Goal: Information Seeking & Learning: Learn about a topic

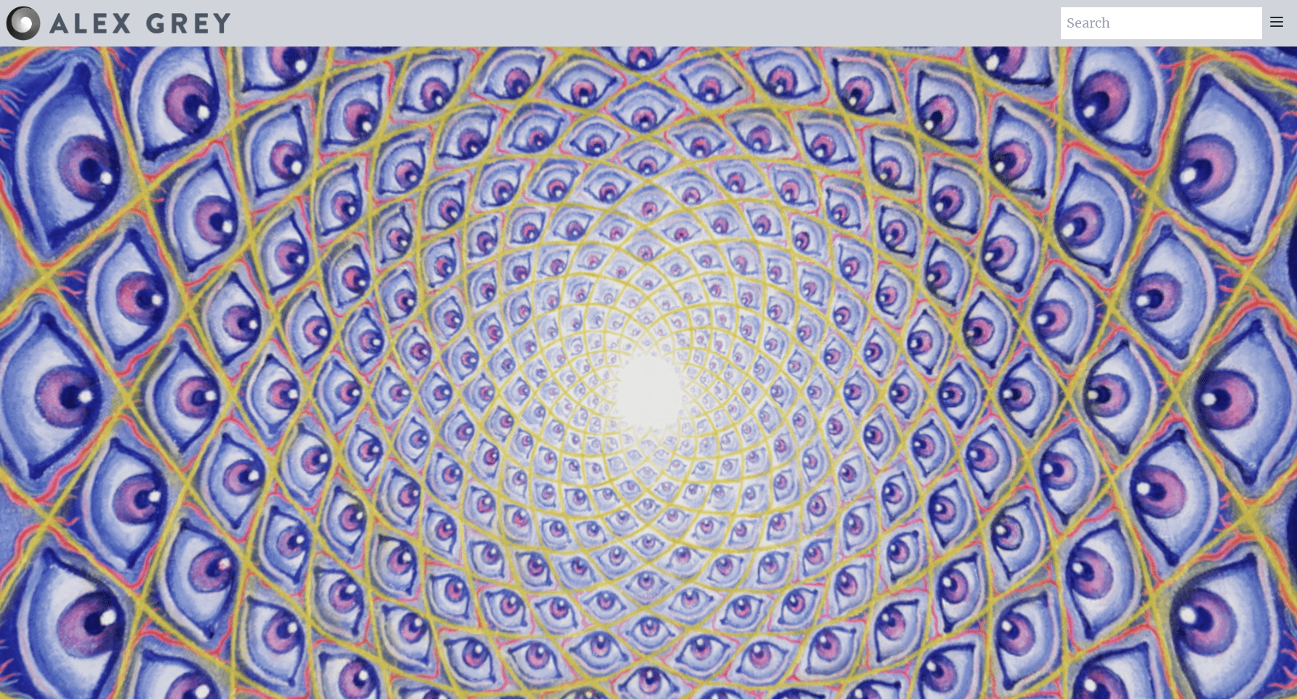
click at [1276, 29] on icon at bounding box center [1276, 21] width 17 height 17
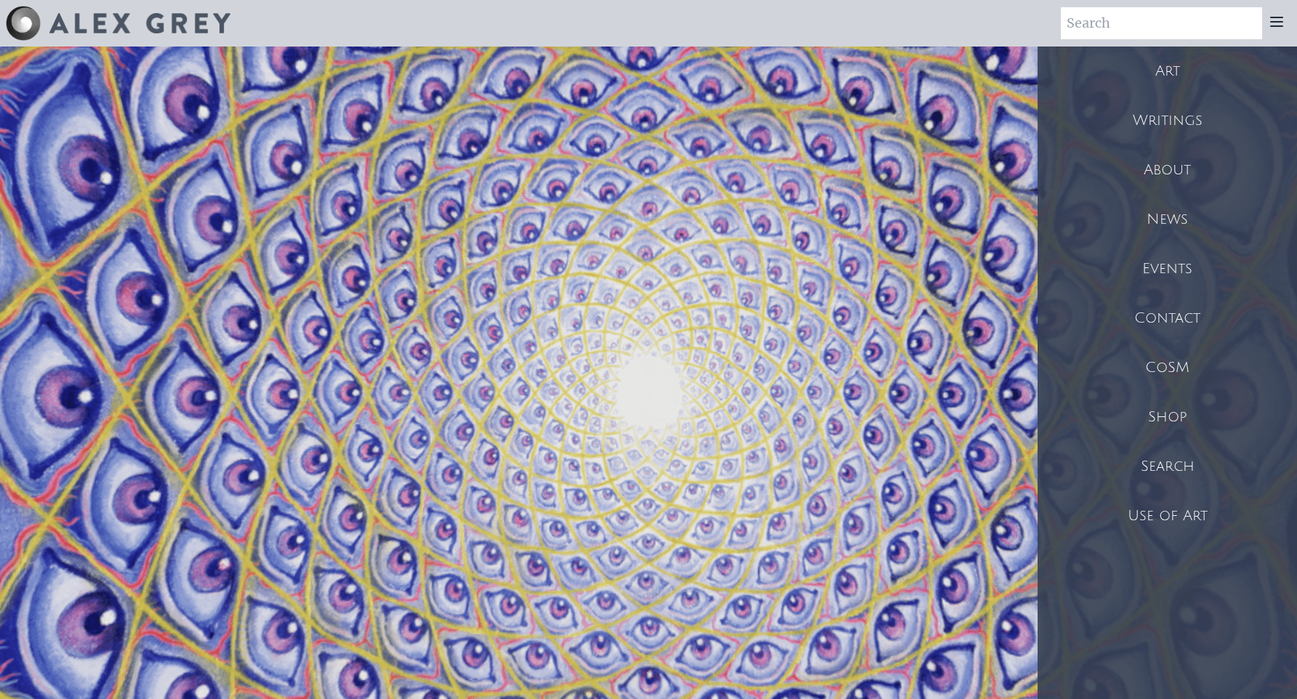
click at [911, 176] on video "Your browser does not support the video tag." at bounding box center [649, 397] width 1454 height 818
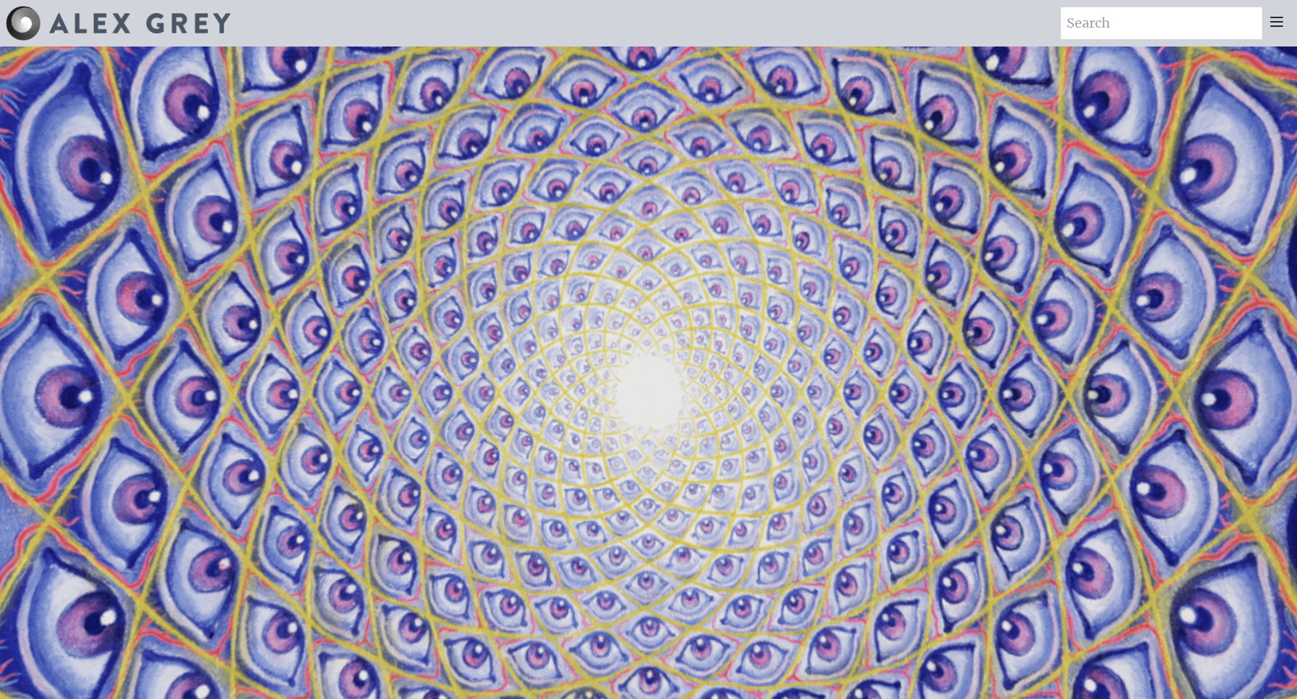
click at [1279, 17] on icon at bounding box center [1277, 21] width 12 height 9
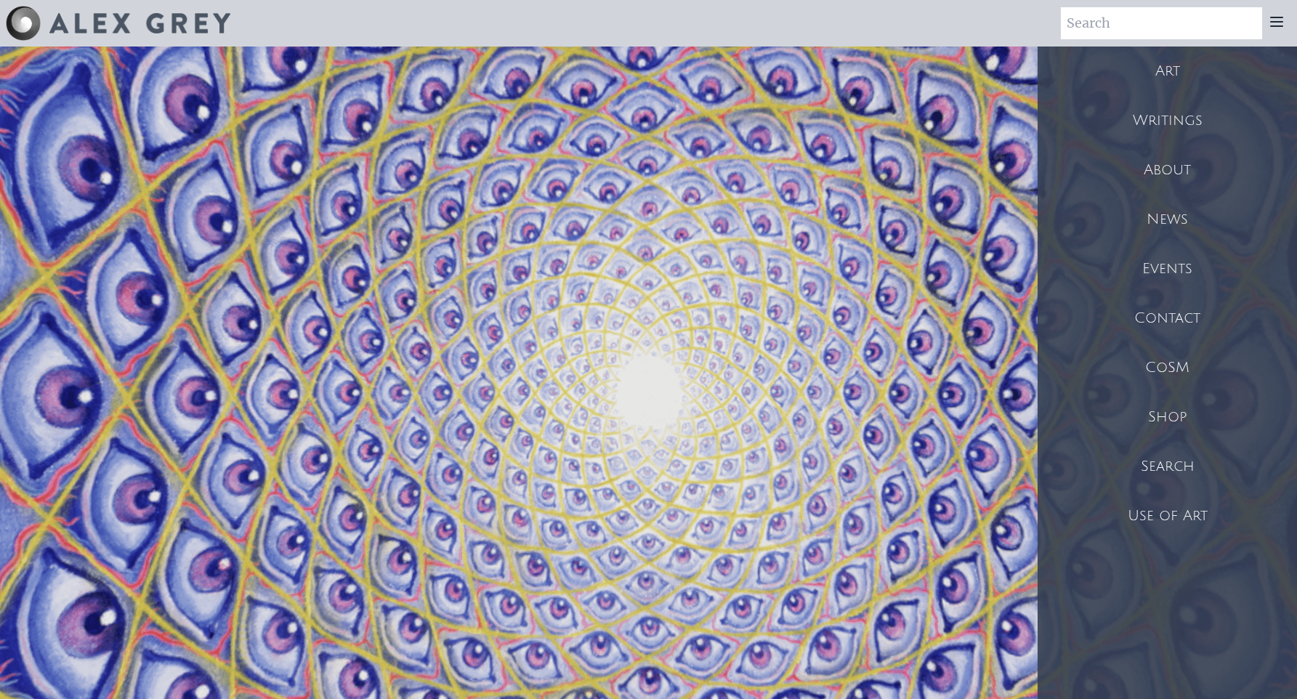
click at [1180, 115] on div "Writings" at bounding box center [1167, 120] width 259 height 49
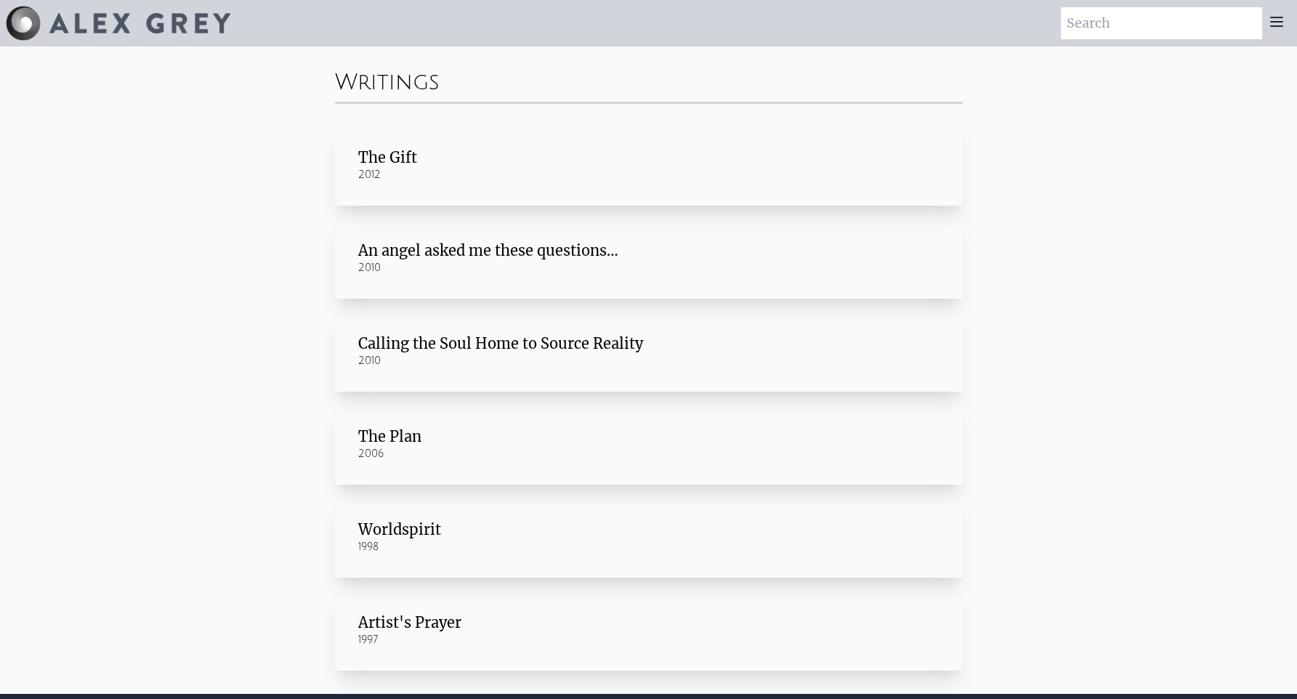
click at [413, 433] on div "The Plan" at bounding box center [648, 437] width 581 height 20
click at [377, 148] on div "The Gift" at bounding box center [648, 158] width 581 height 20
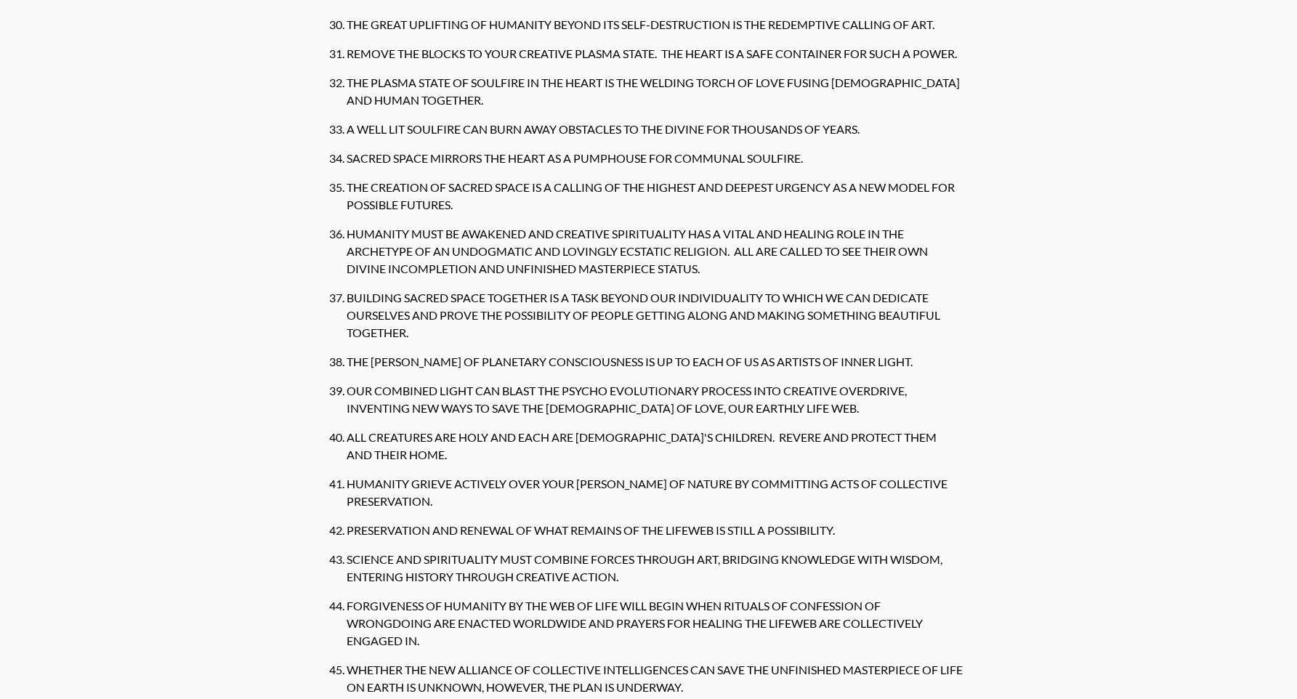
scroll to position [1382, 0]
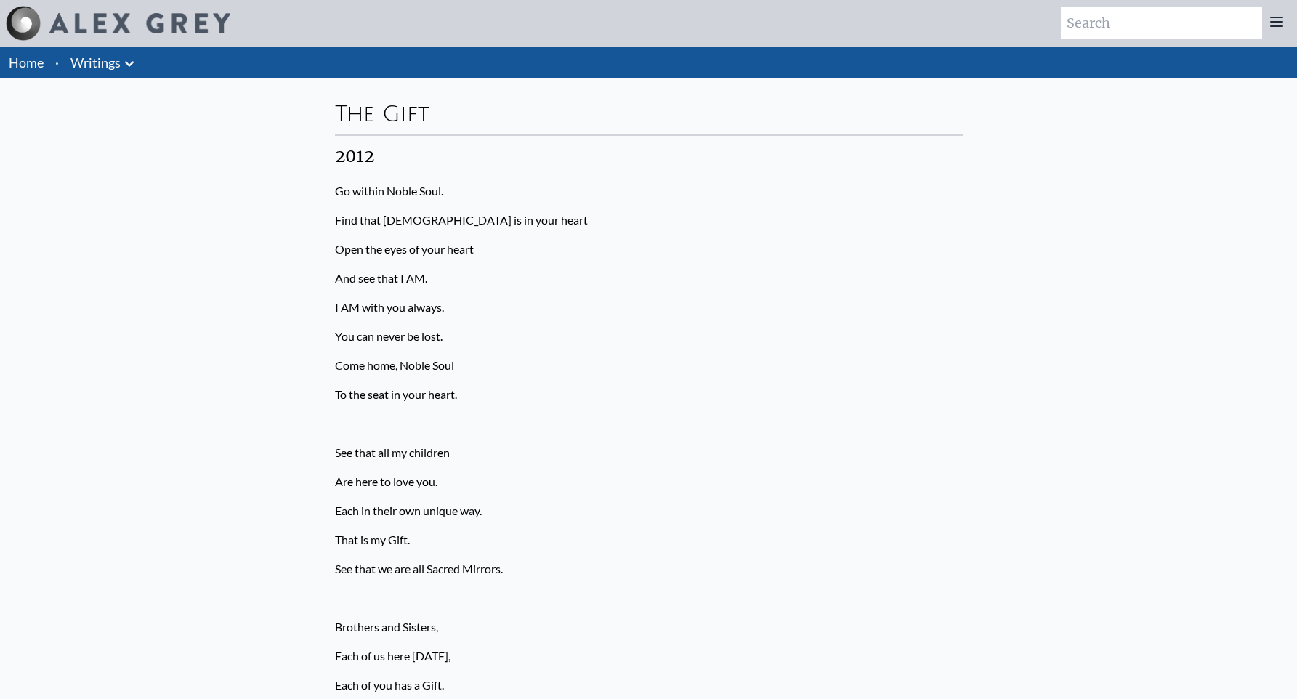
click at [1279, 20] on icon at bounding box center [1276, 21] width 17 height 17
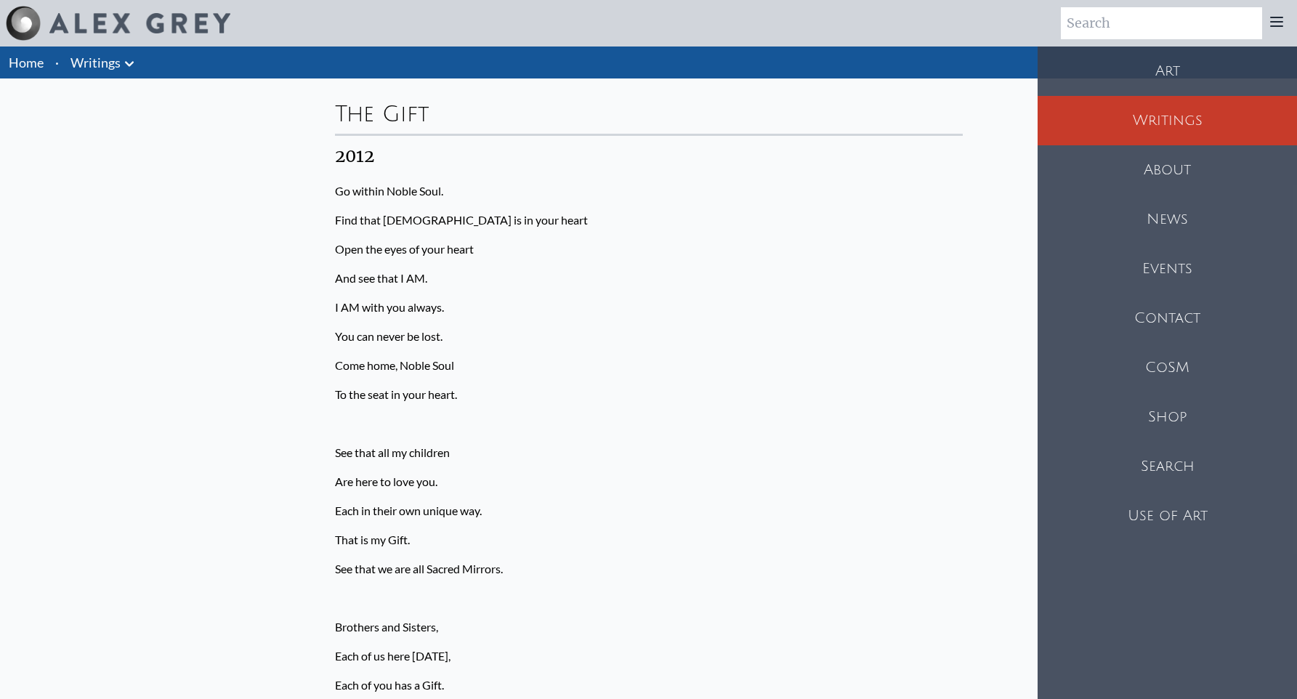
click at [1181, 63] on div "Art" at bounding box center [1167, 71] width 259 height 49
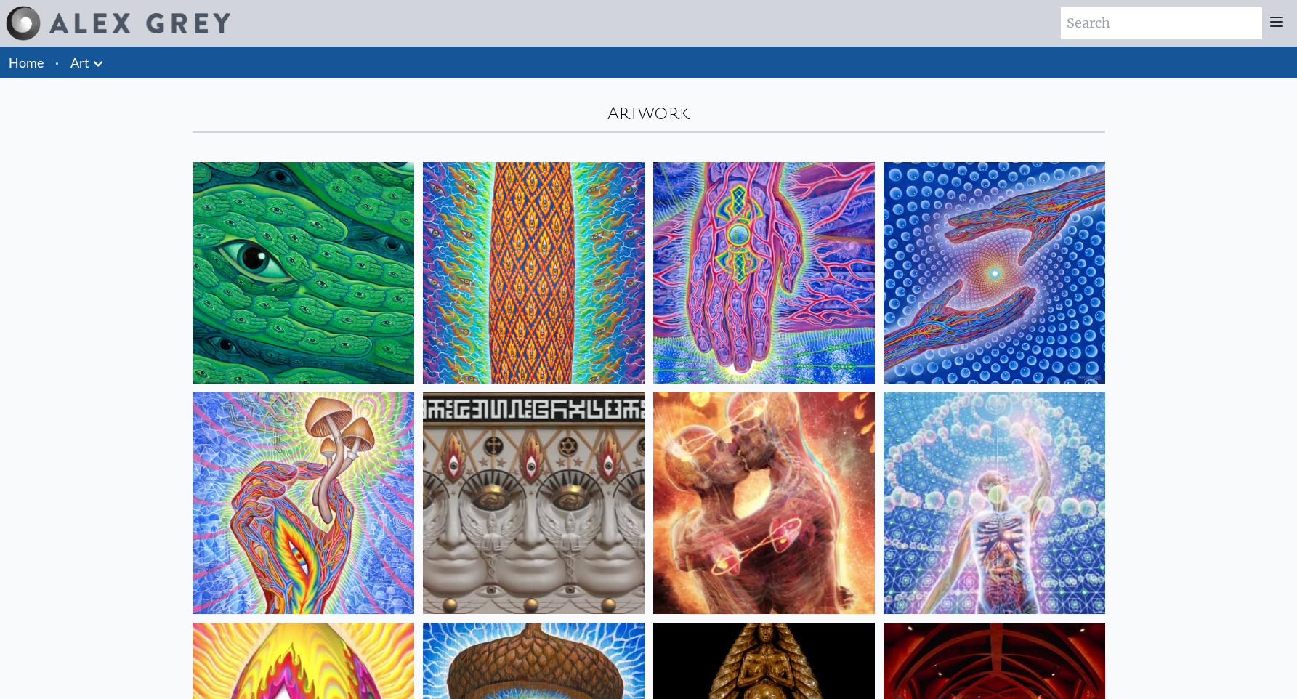
click at [270, 275] on img at bounding box center [304, 273] width 222 height 222
click at [522, 286] on img at bounding box center [534, 273] width 222 height 222
click at [725, 212] on img at bounding box center [764, 273] width 222 height 222
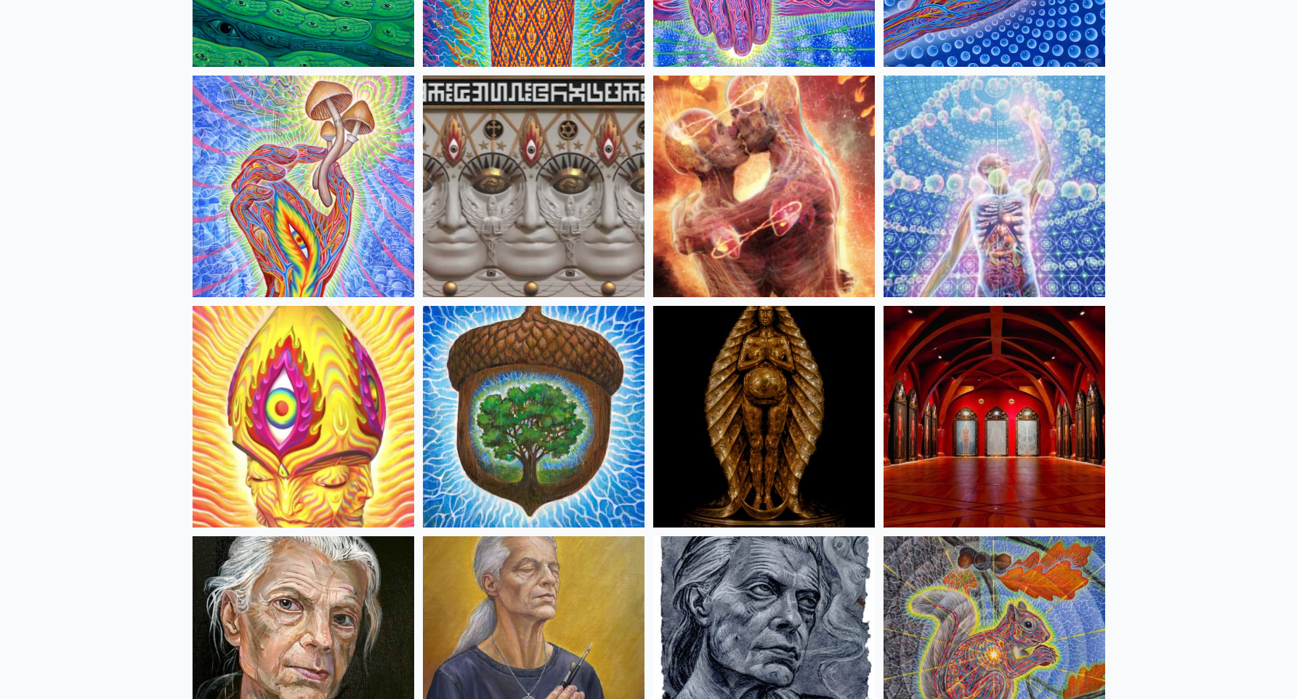
scroll to position [301, 0]
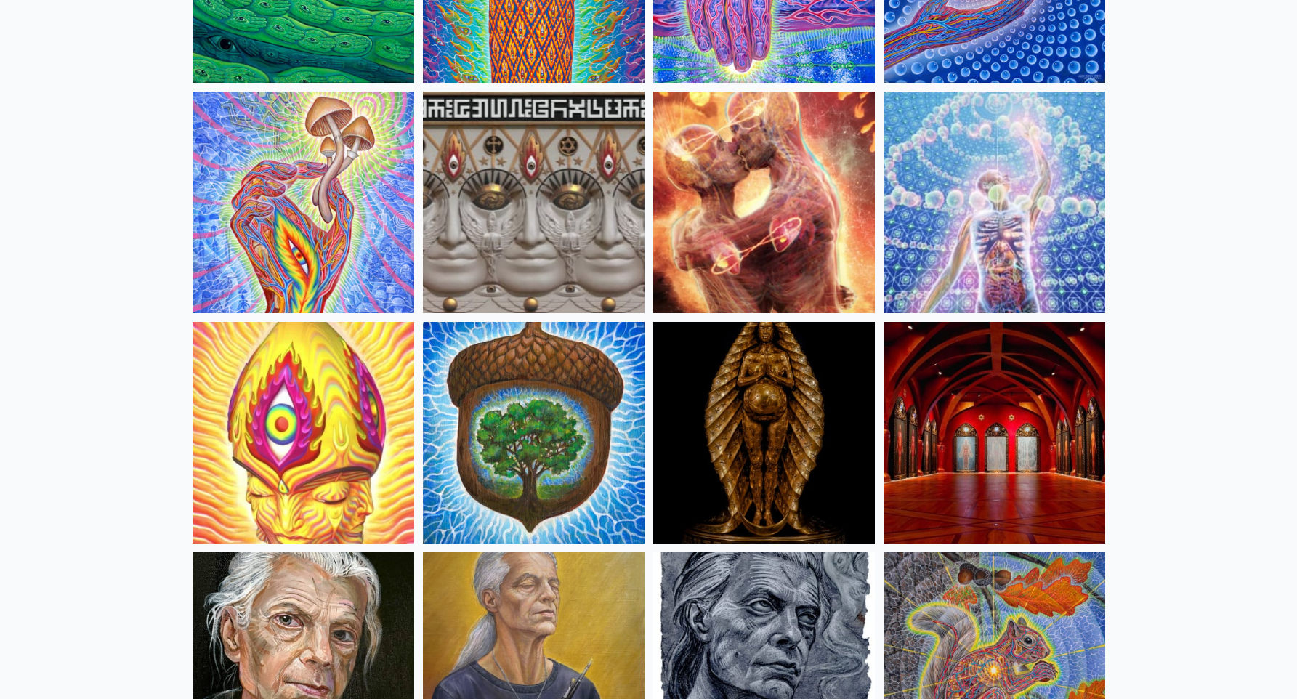
click at [728, 177] on img at bounding box center [764, 203] width 222 height 222
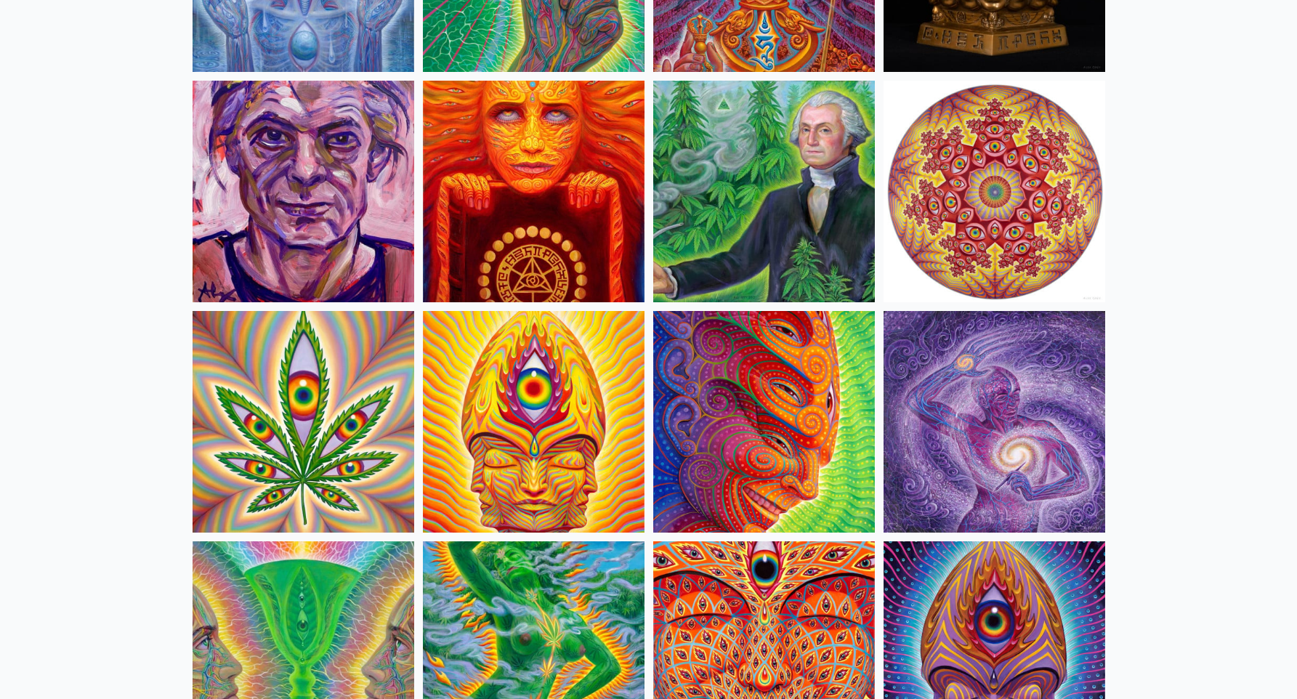
scroll to position [2386, 0]
click at [529, 214] on img at bounding box center [534, 191] width 222 height 222
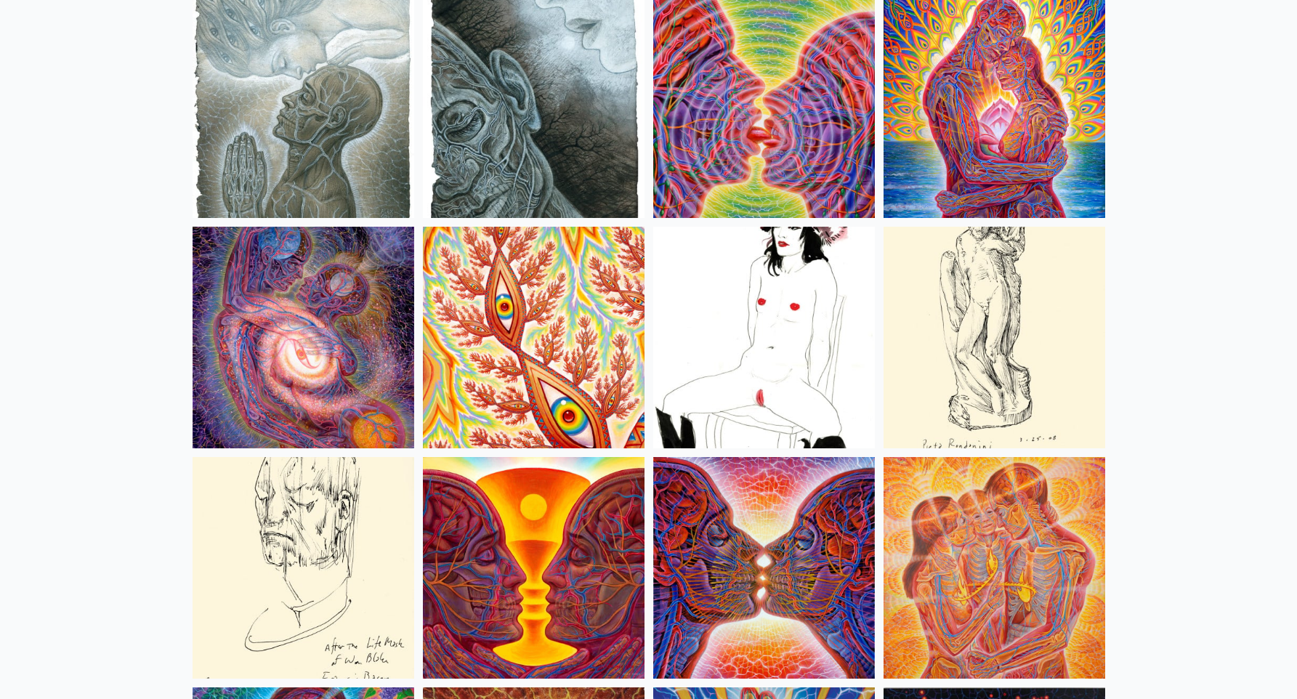
scroll to position [4777, 0]
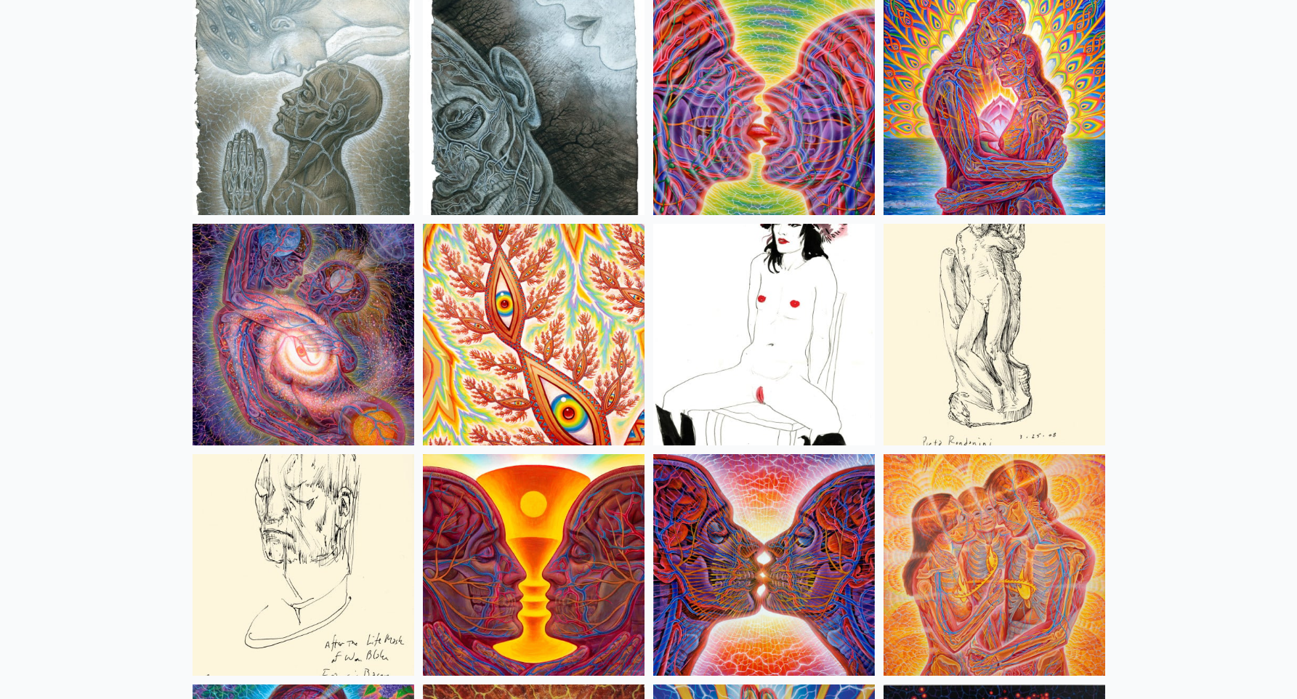
click at [546, 325] on img at bounding box center [534, 335] width 222 height 222
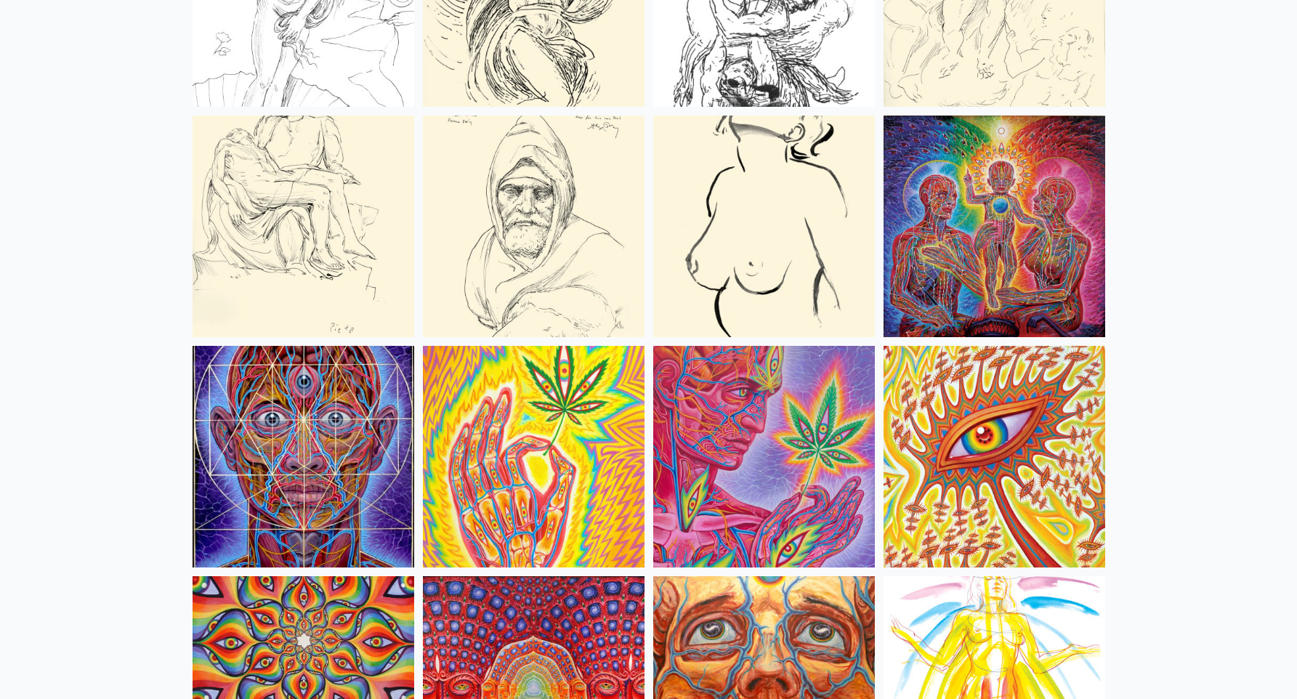
scroll to position [6039, 0]
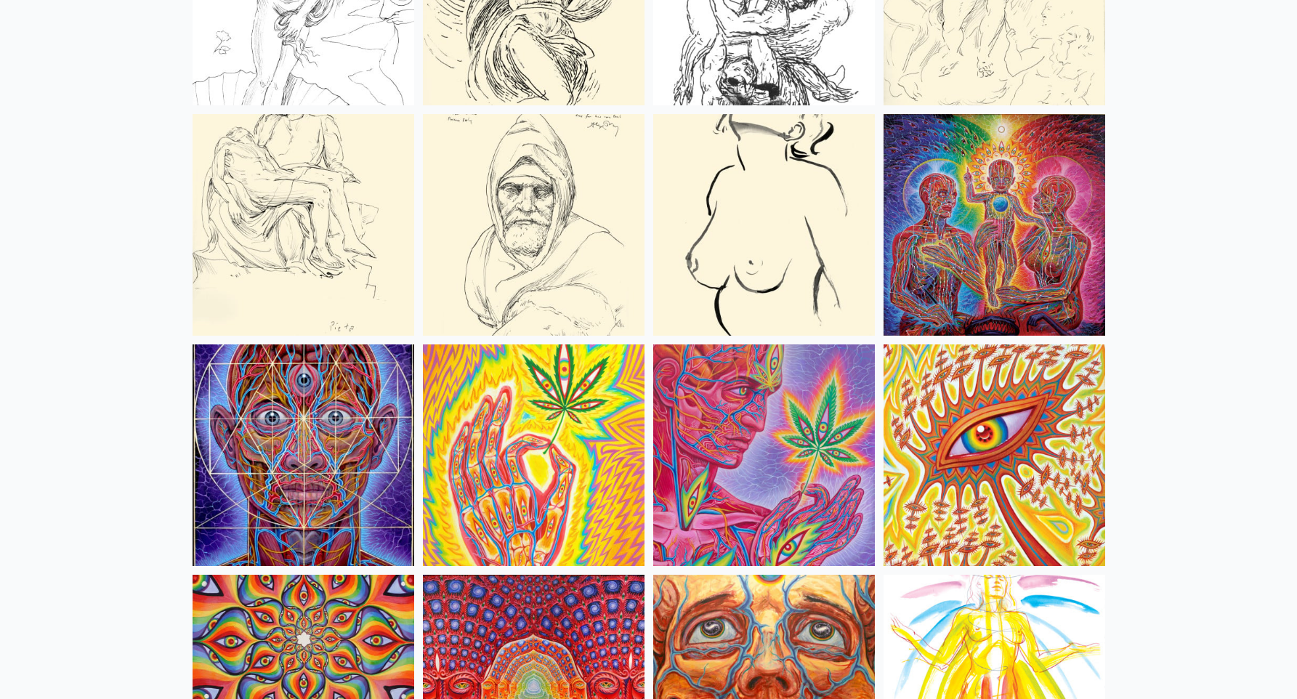
click at [1023, 201] on img at bounding box center [995, 225] width 222 height 222
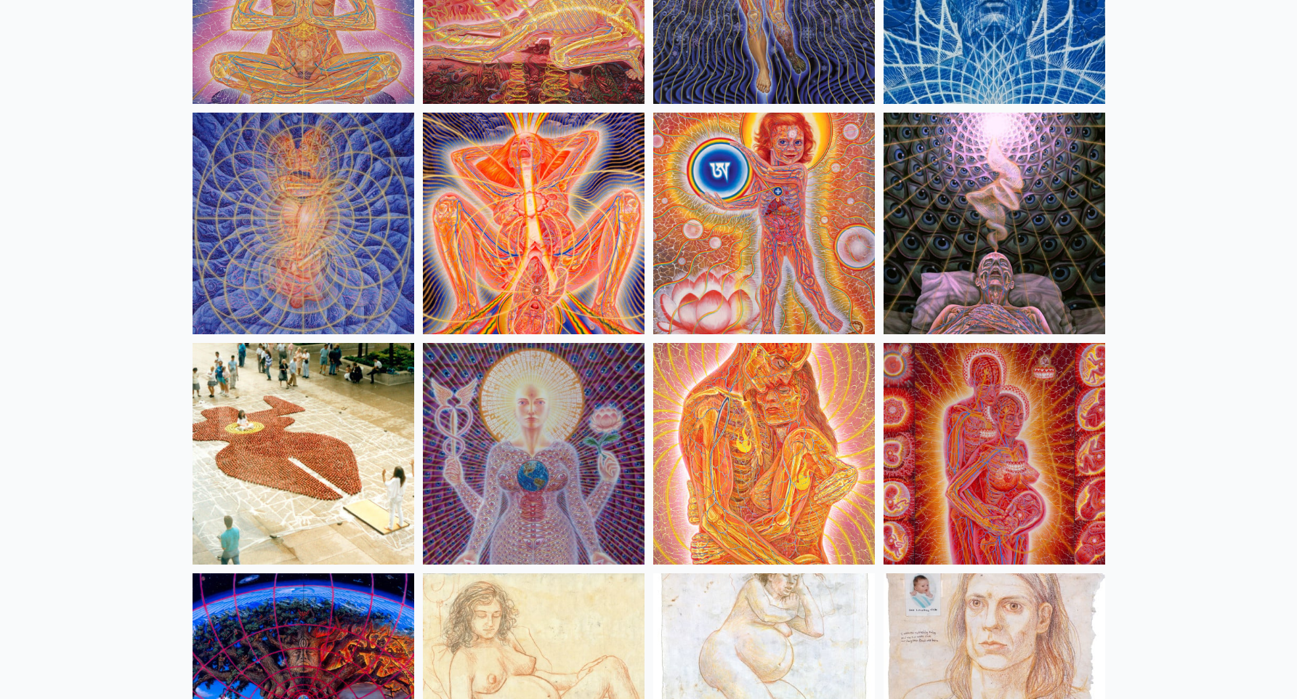
scroll to position [13644, 0]
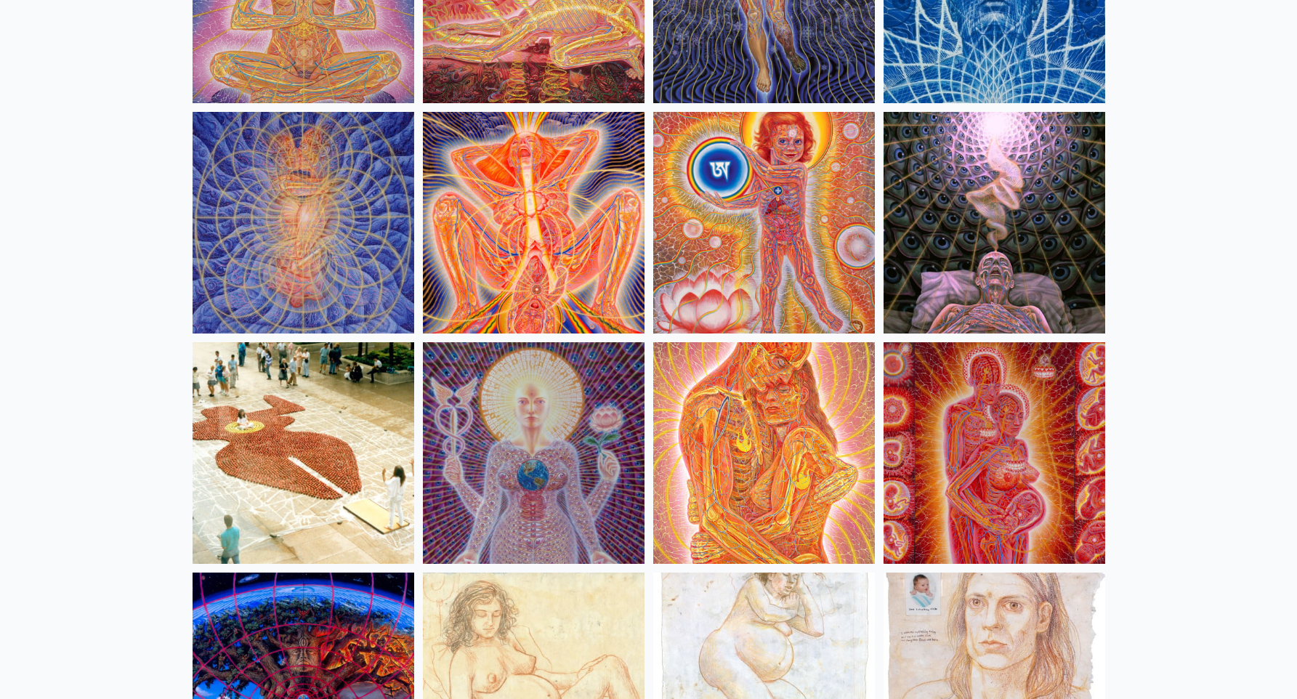
click at [286, 431] on img at bounding box center [304, 453] width 222 height 222
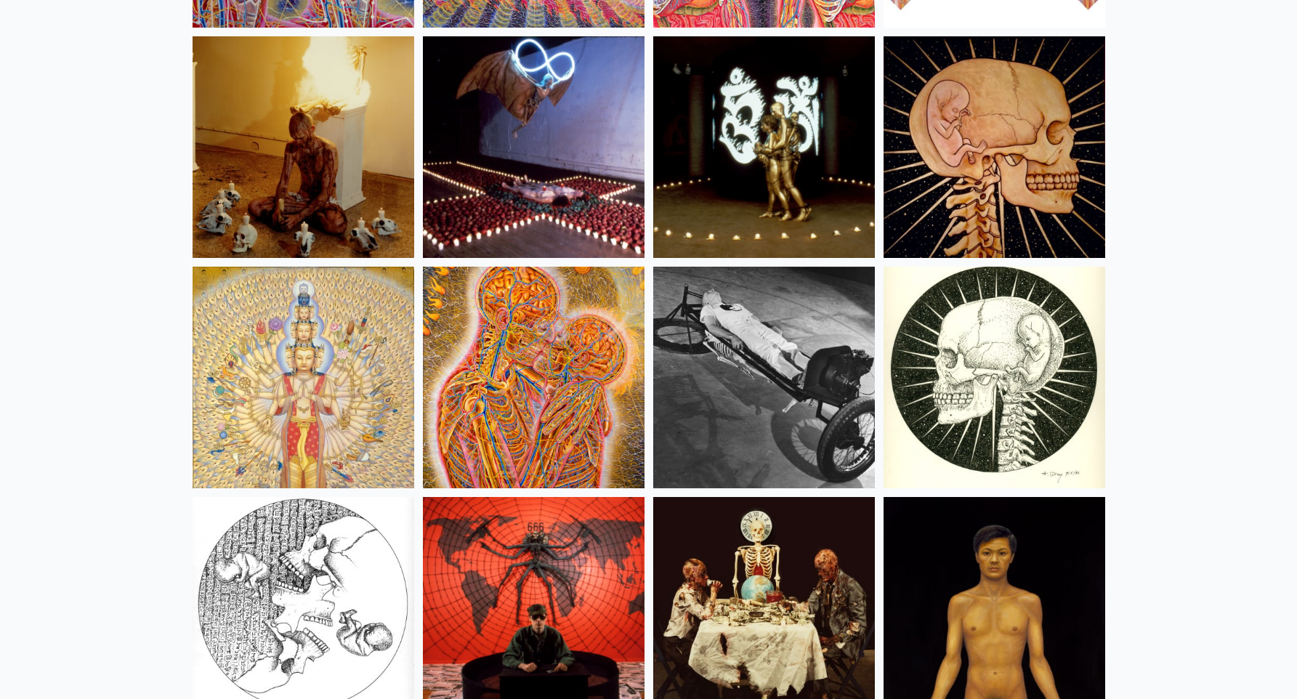
scroll to position [16484, 0]
click at [299, 177] on img at bounding box center [304, 148] width 222 height 222
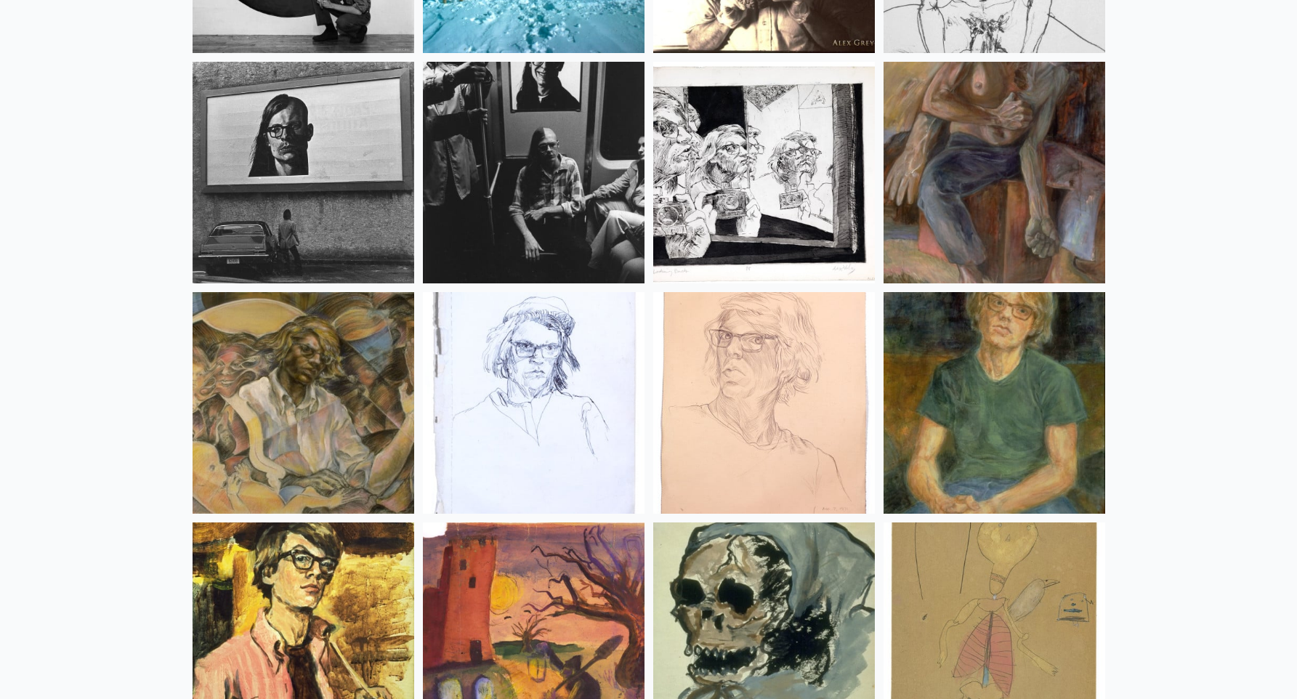
scroll to position [18990, 0]
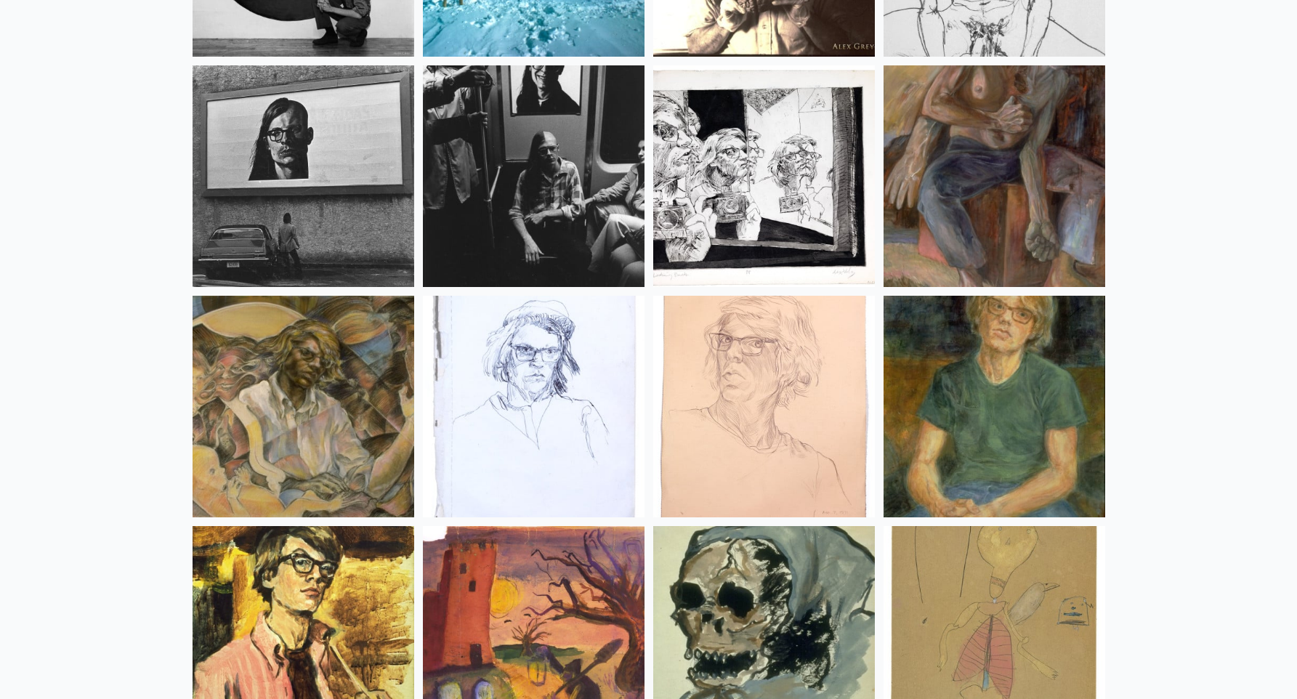
click at [549, 147] on img at bounding box center [534, 176] width 222 height 222
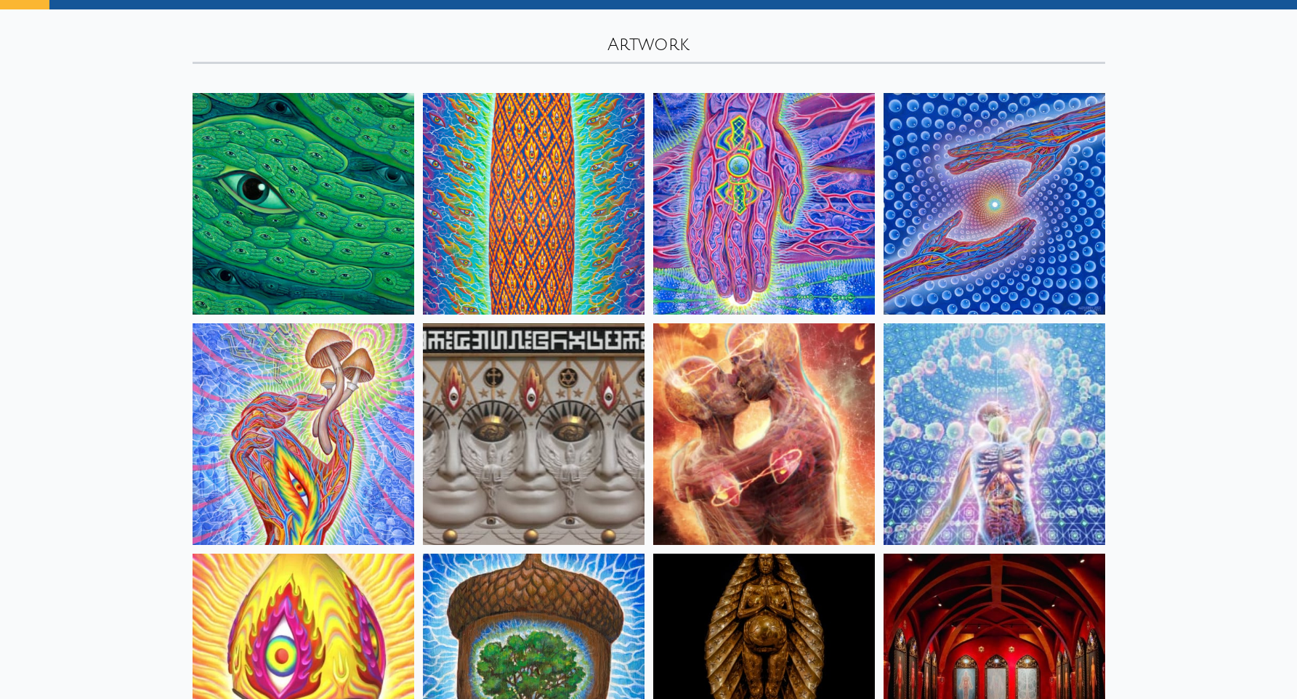
scroll to position [0, 0]
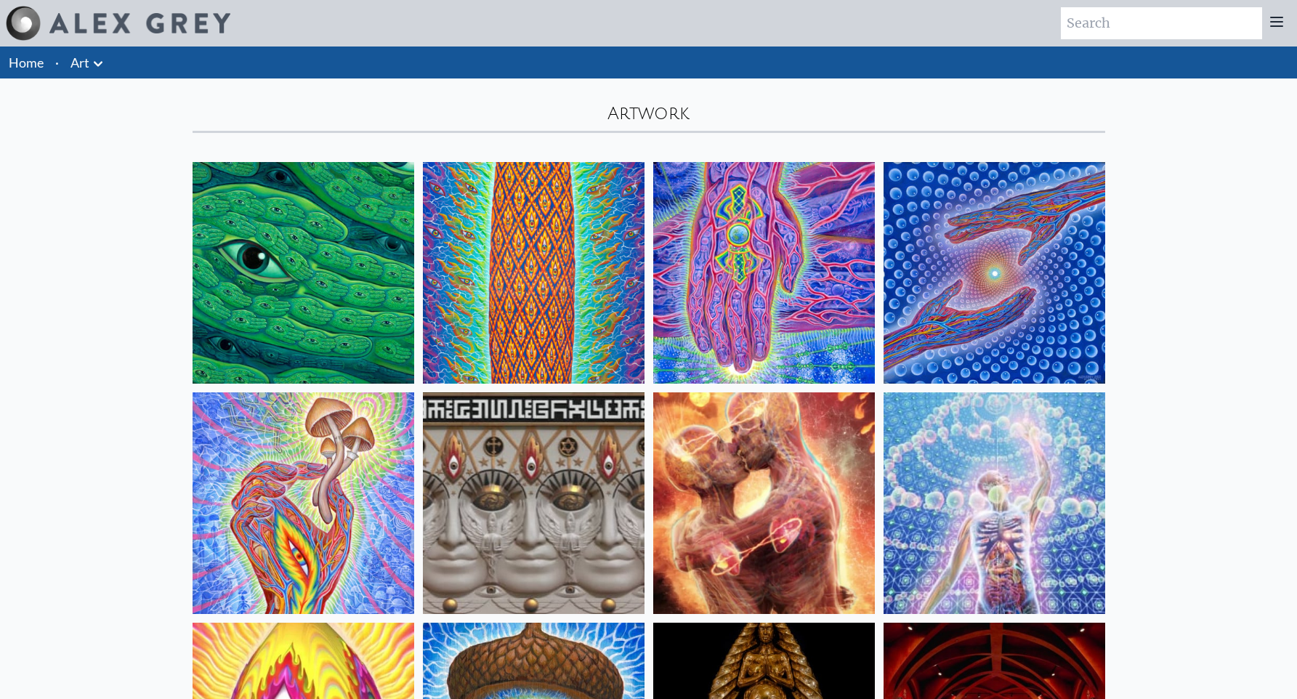
click at [25, 61] on link "Home" at bounding box center [26, 63] width 35 height 16
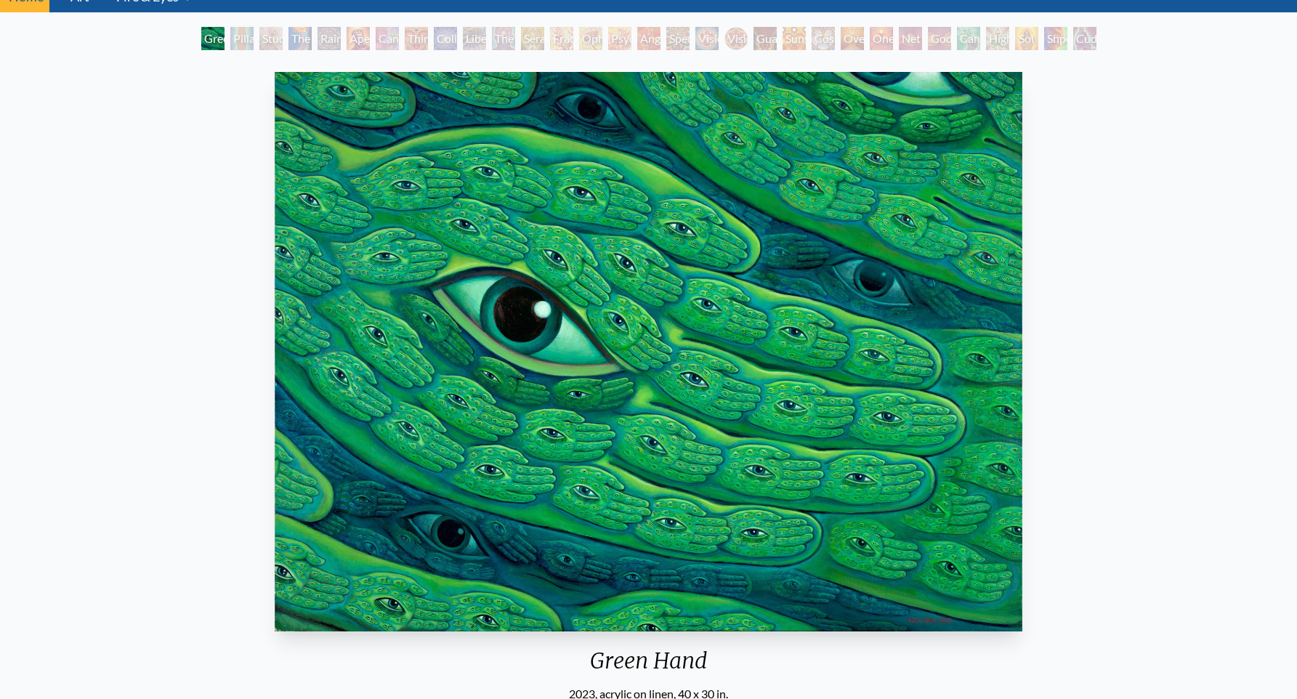
scroll to position [63, 0]
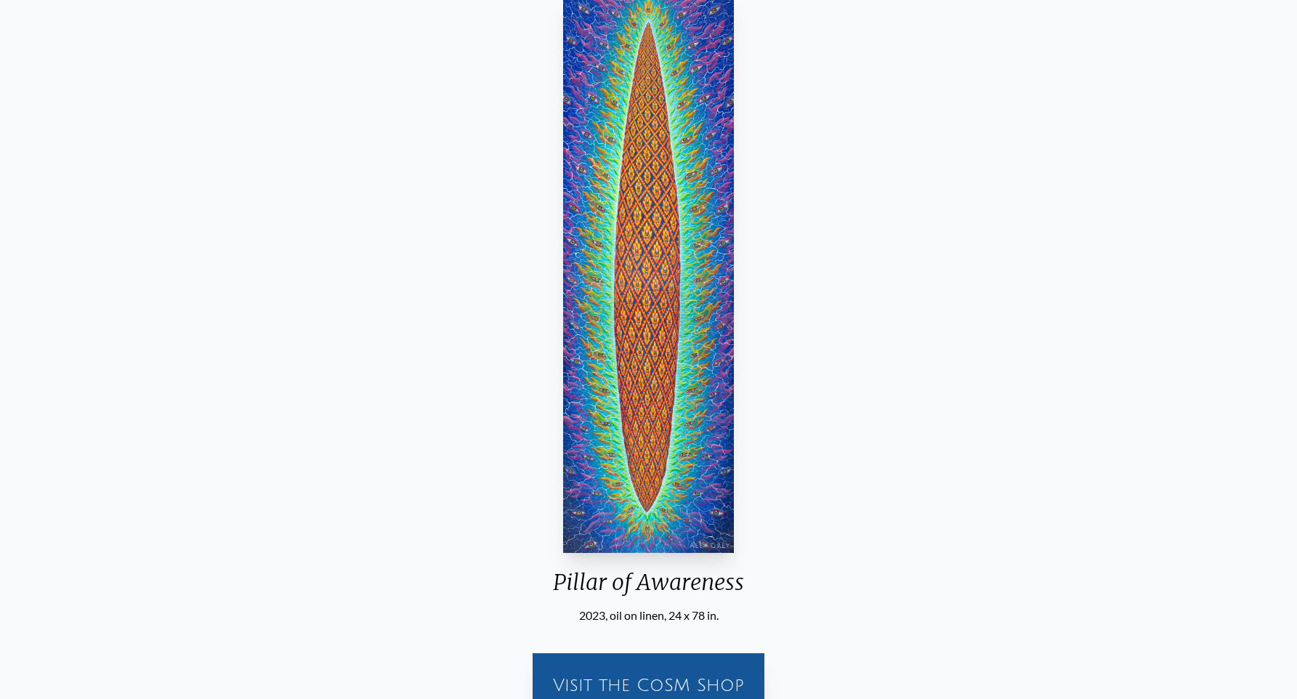
scroll to position [120, 0]
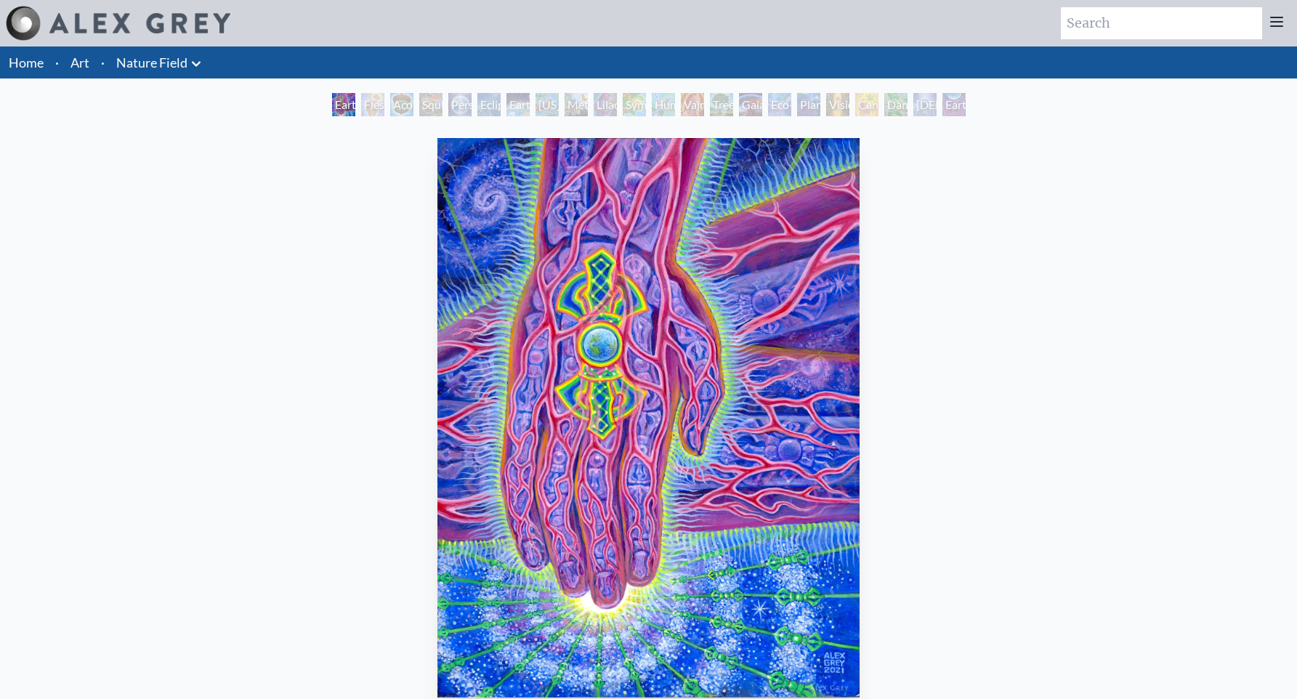
click at [343, 109] on div "Earth Witness" at bounding box center [343, 104] width 23 height 23
click at [402, 102] on div "Acorn Dream" at bounding box center [401, 104] width 23 height 23
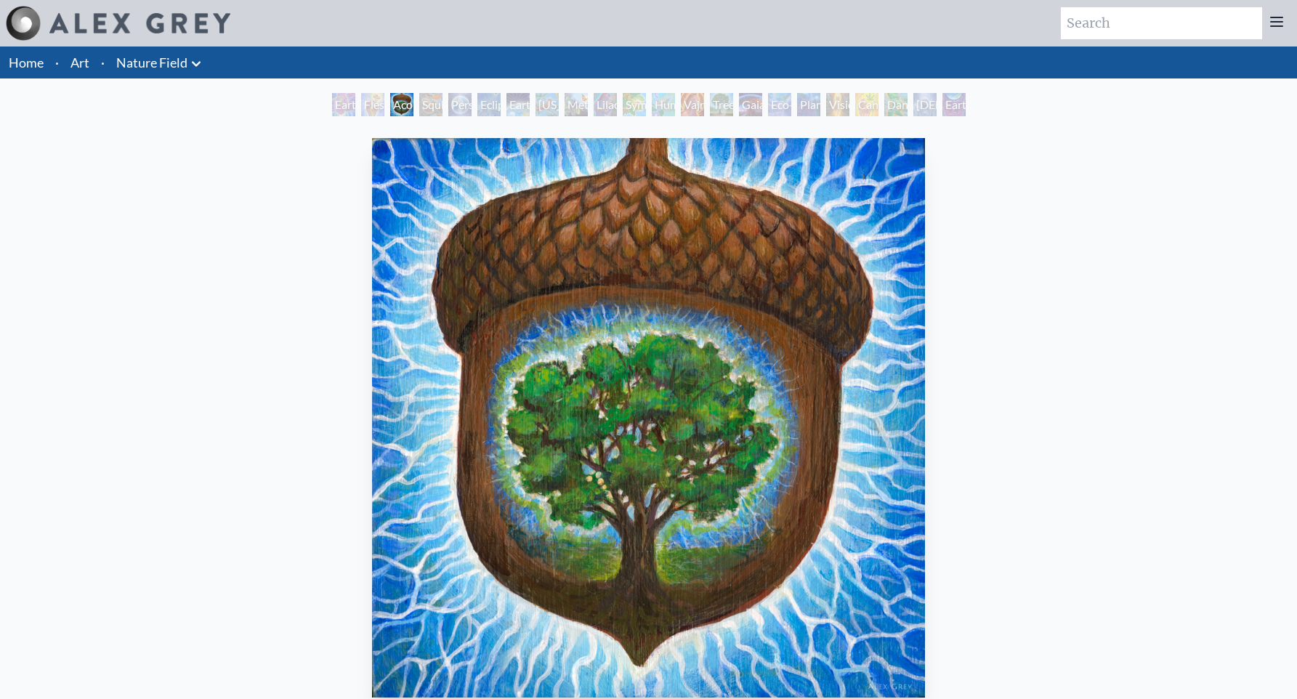
click at [361, 108] on div "Flesh of the Gods" at bounding box center [372, 104] width 23 height 23
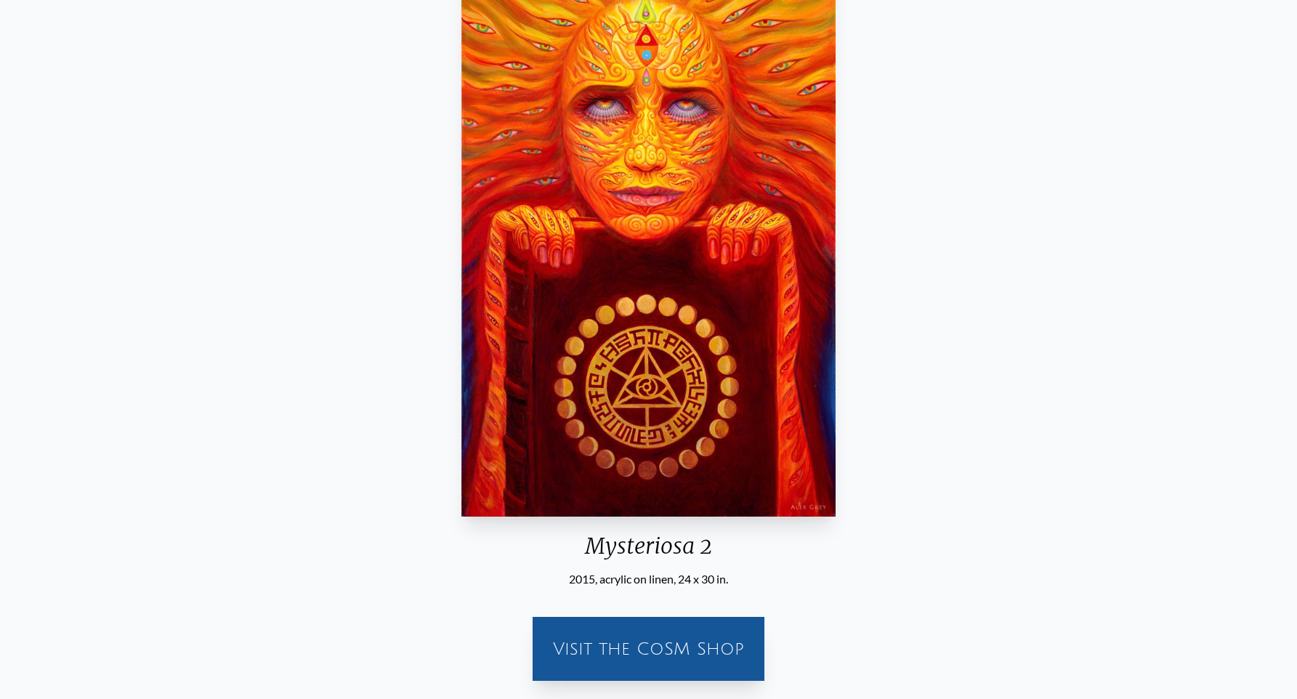
scroll to position [197, 0]
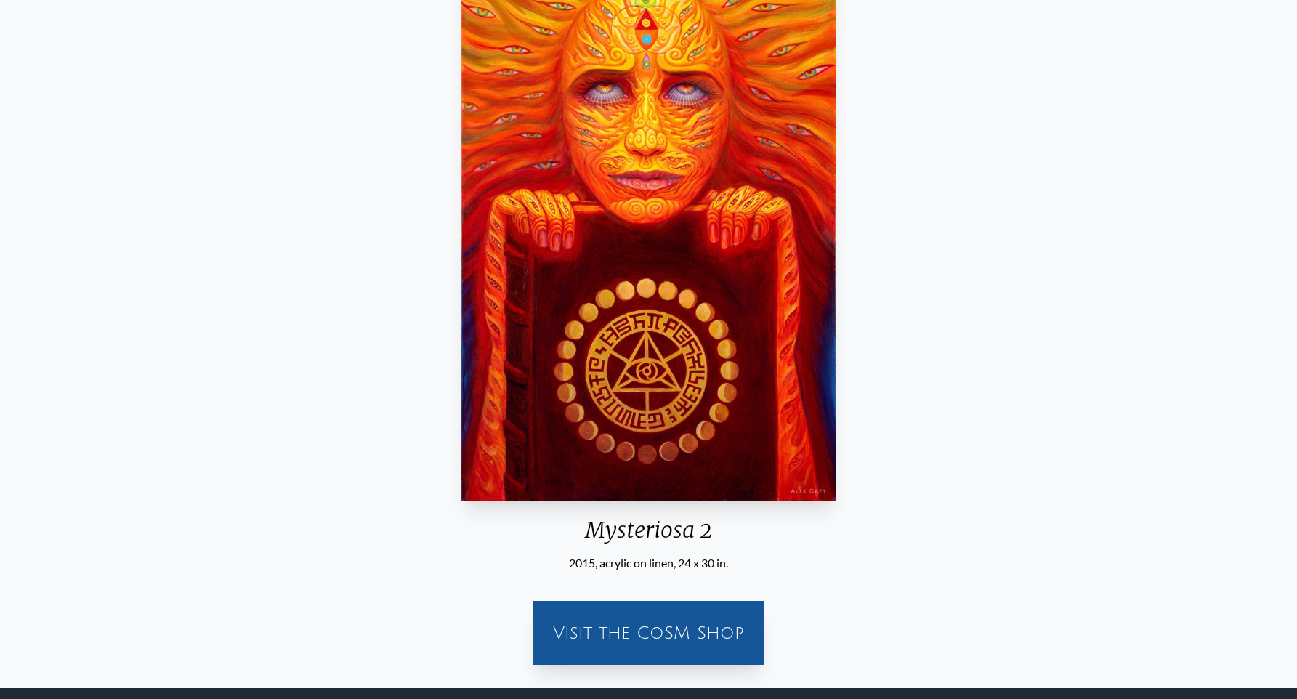
click at [649, 535] on div "Mysteriosa 2" at bounding box center [649, 536] width 386 height 38
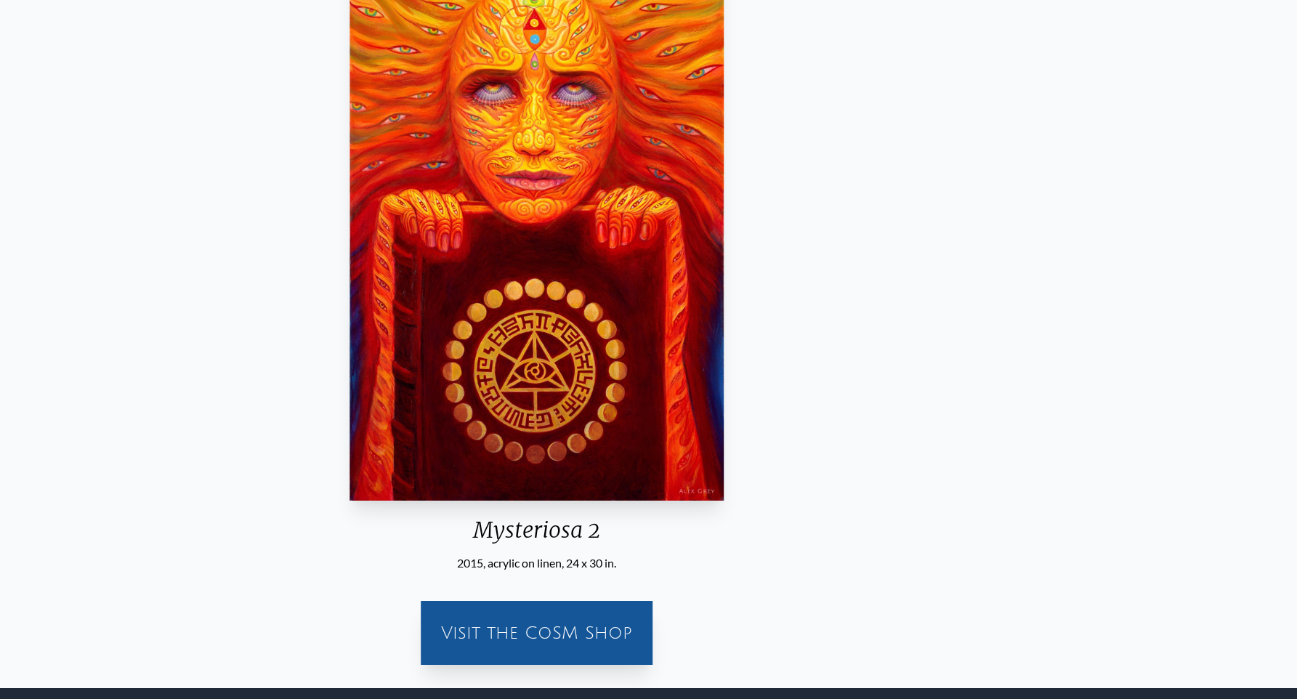
click at [587, 533] on div "Mysteriosa 2" at bounding box center [537, 536] width 386 height 38
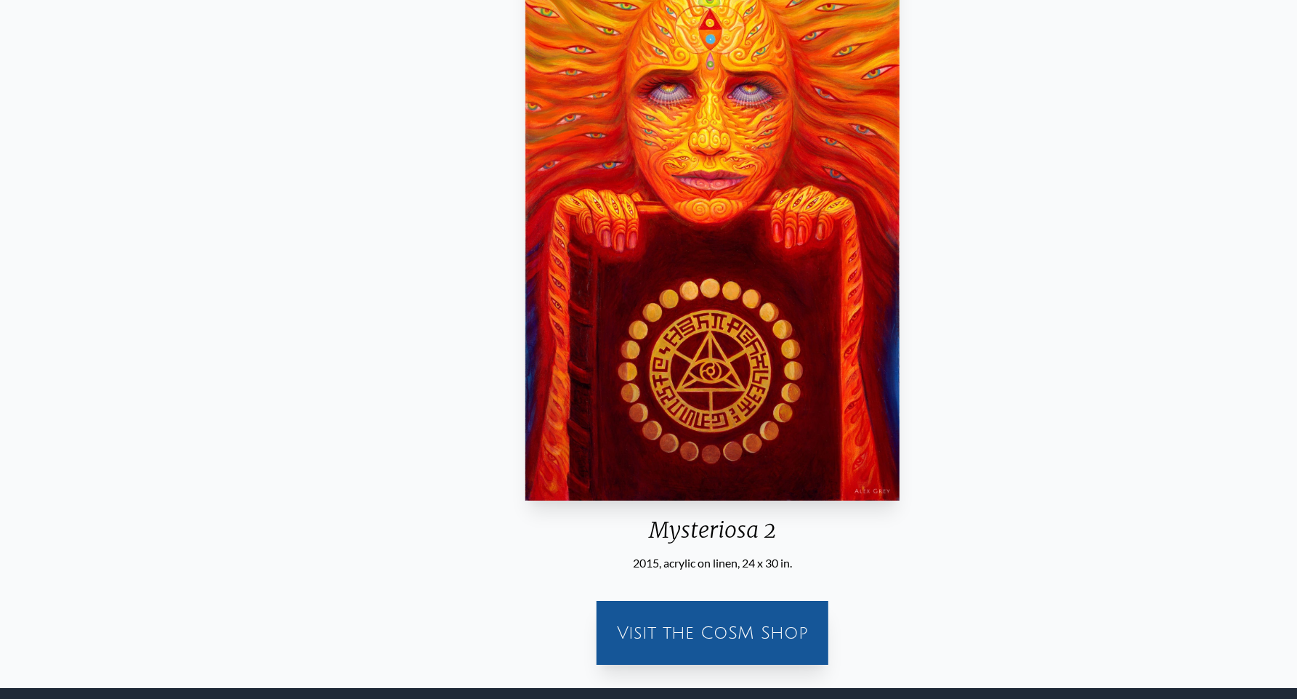
click at [655, 538] on div "Mysteriosa 2" at bounding box center [713, 536] width 386 height 38
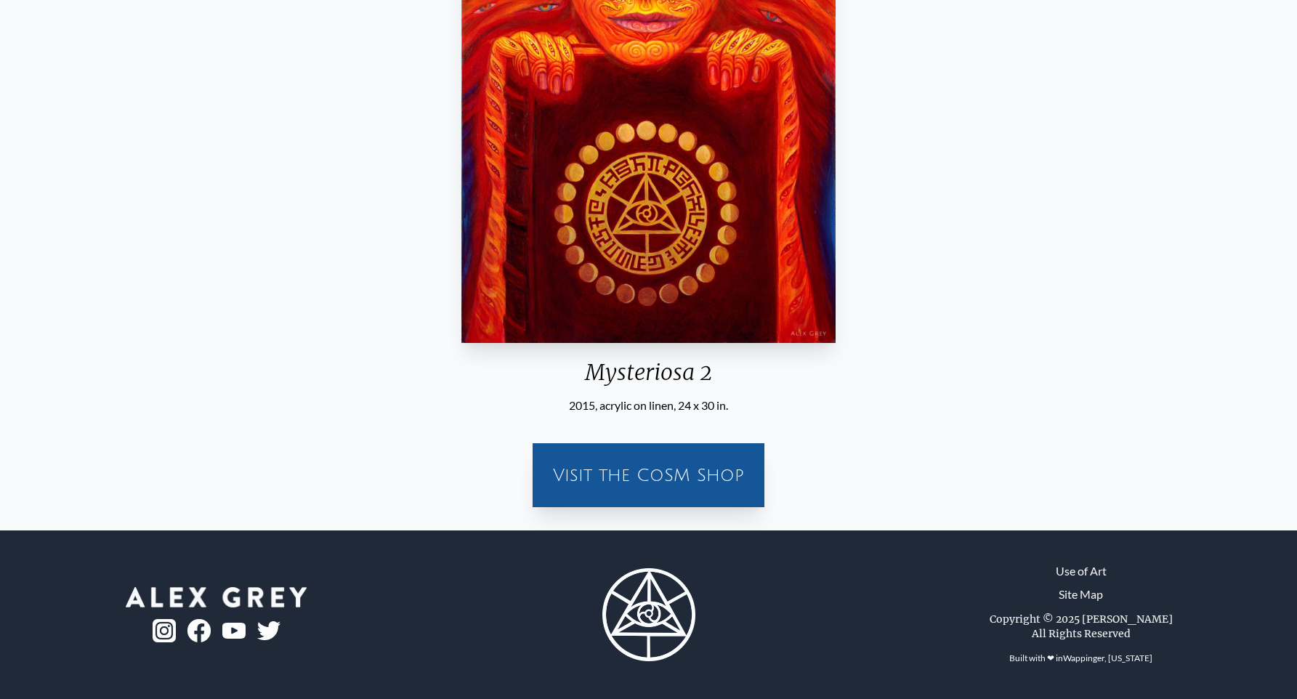
scroll to position [0, 0]
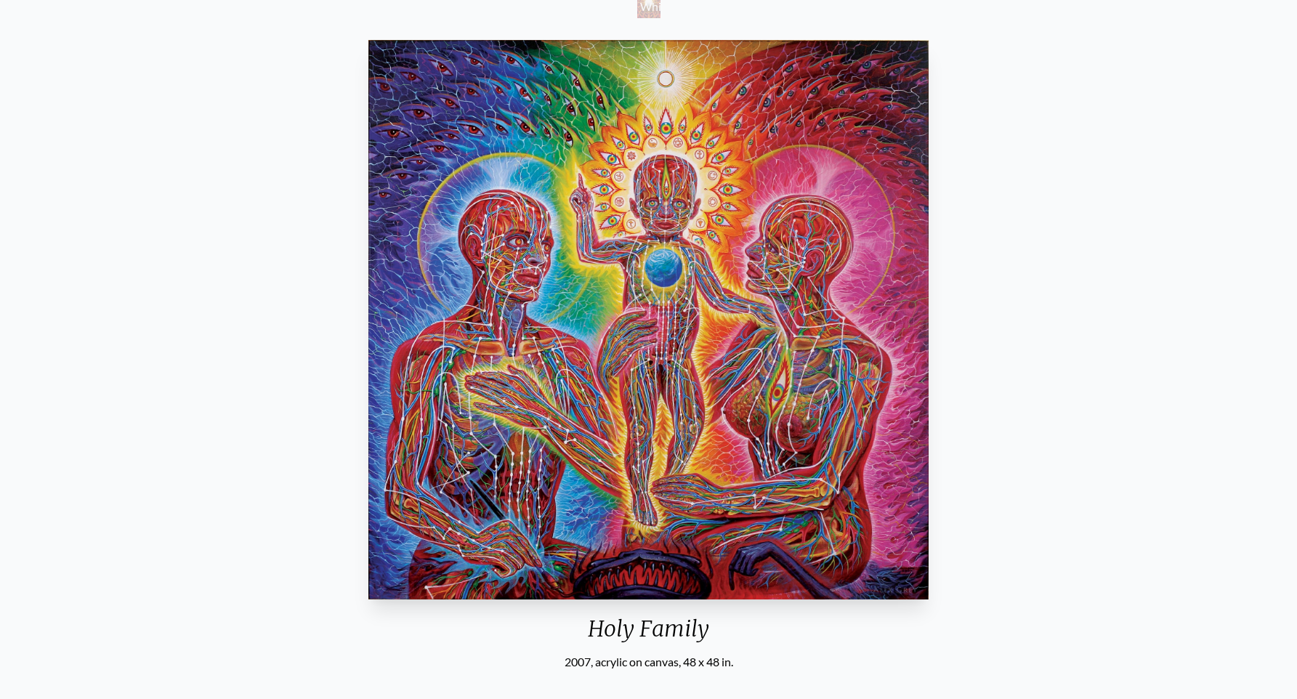
scroll to position [180, 0]
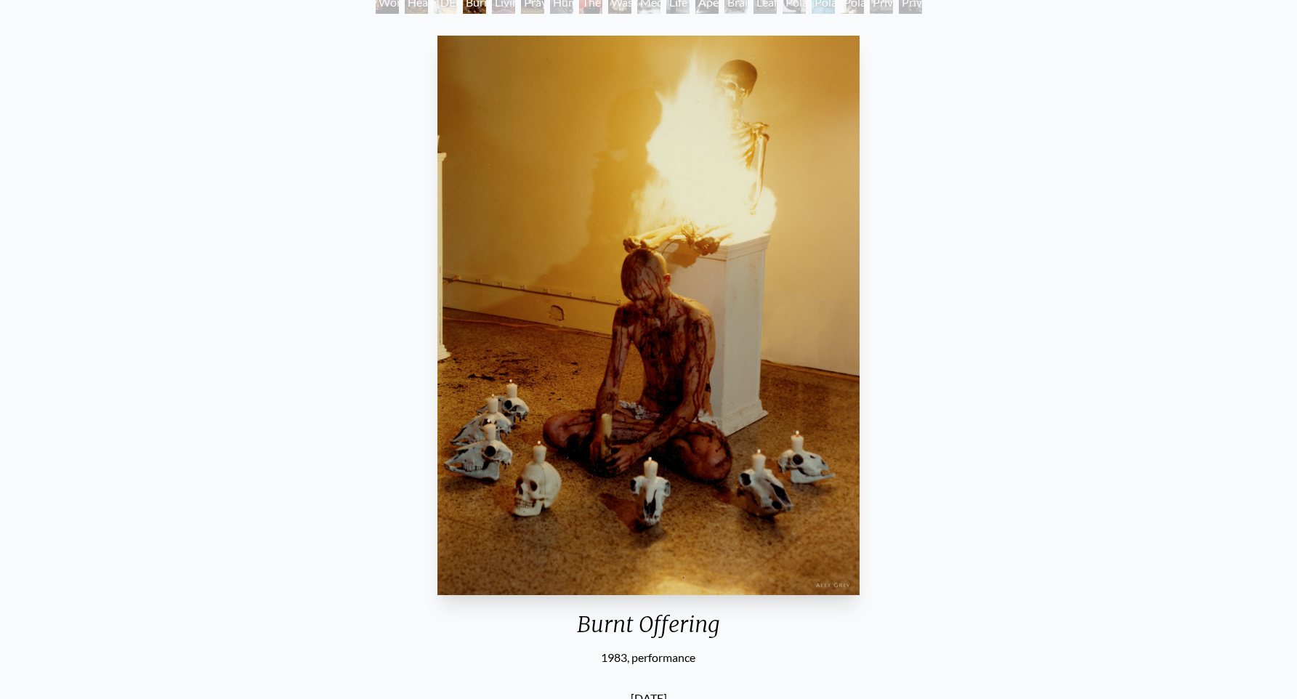
scroll to position [100, 0]
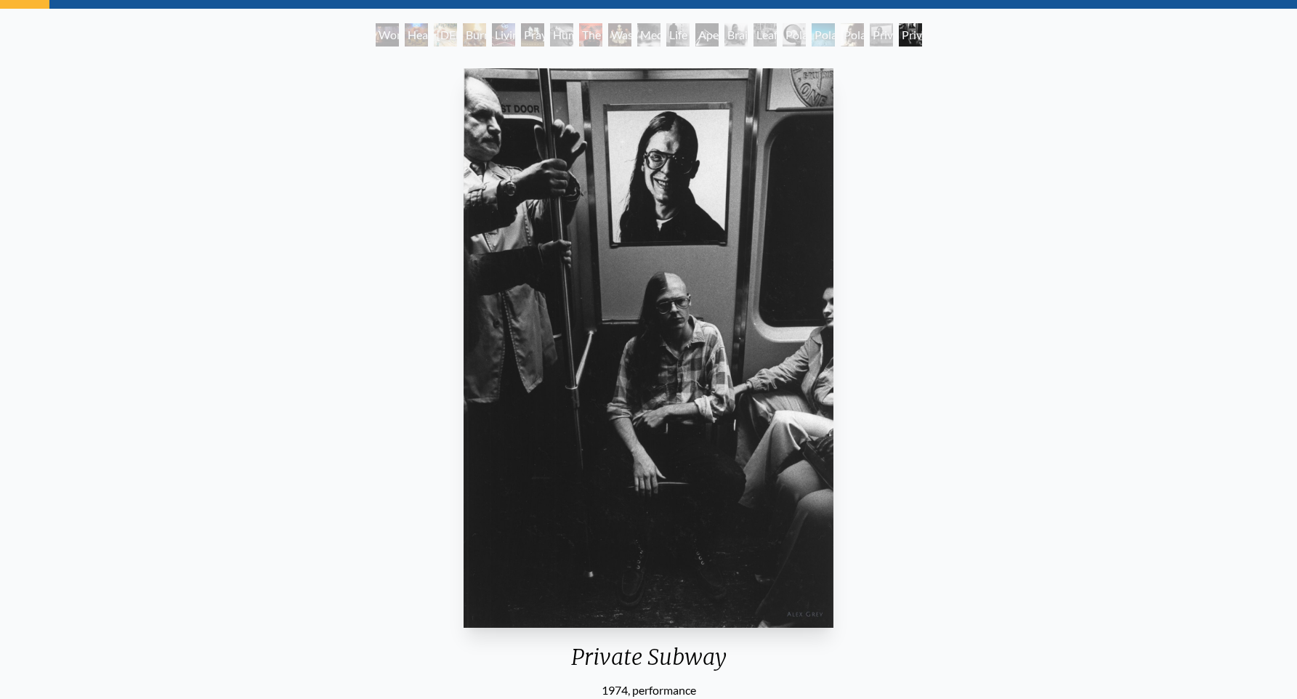
scroll to position [66, 0]
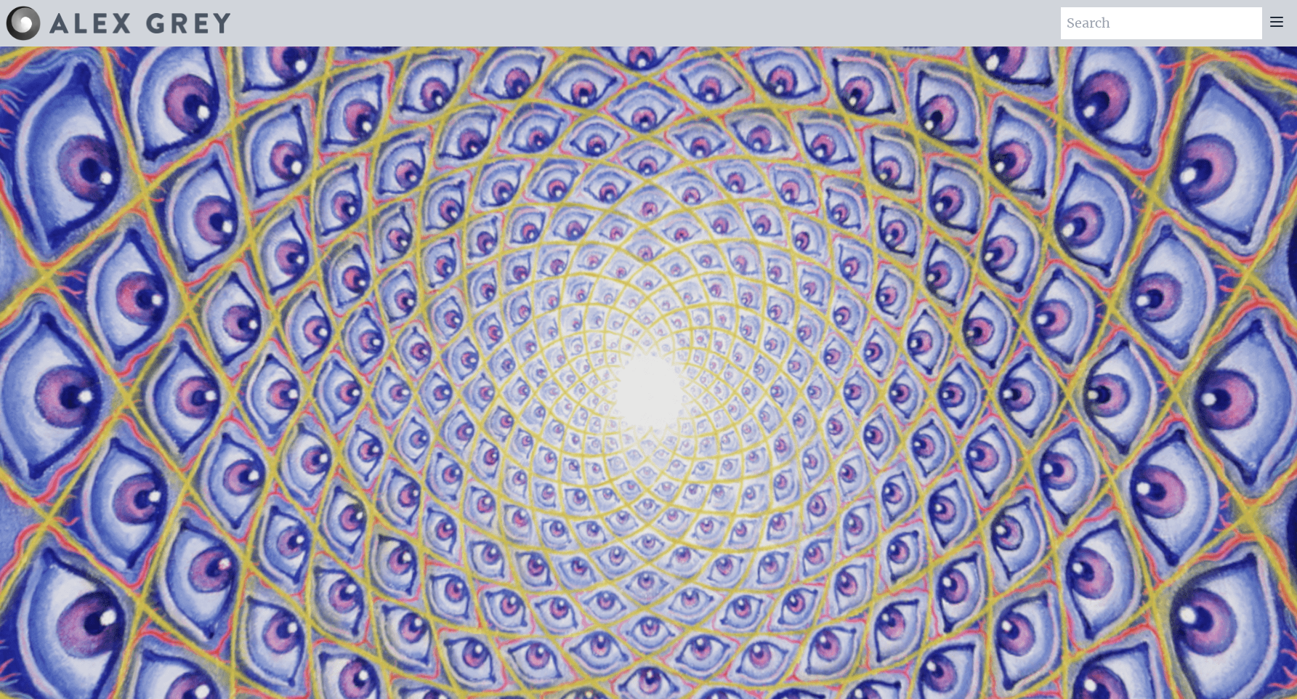
click at [1272, 21] on icon at bounding box center [1277, 21] width 12 height 9
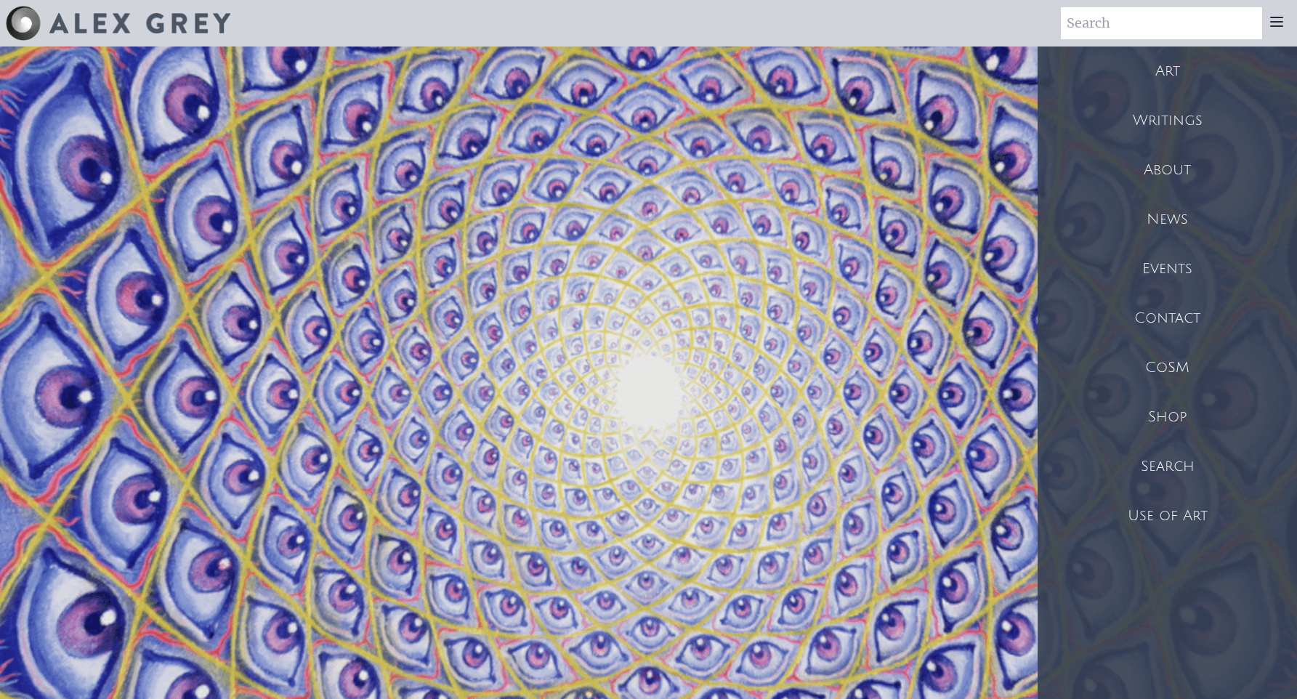
click at [1188, 373] on div "CoSM" at bounding box center [1167, 367] width 259 height 49
click at [1034, 28] on div "Art Writings About" at bounding box center [648, 23] width 1297 height 47
